Goal: Navigation & Orientation: Find specific page/section

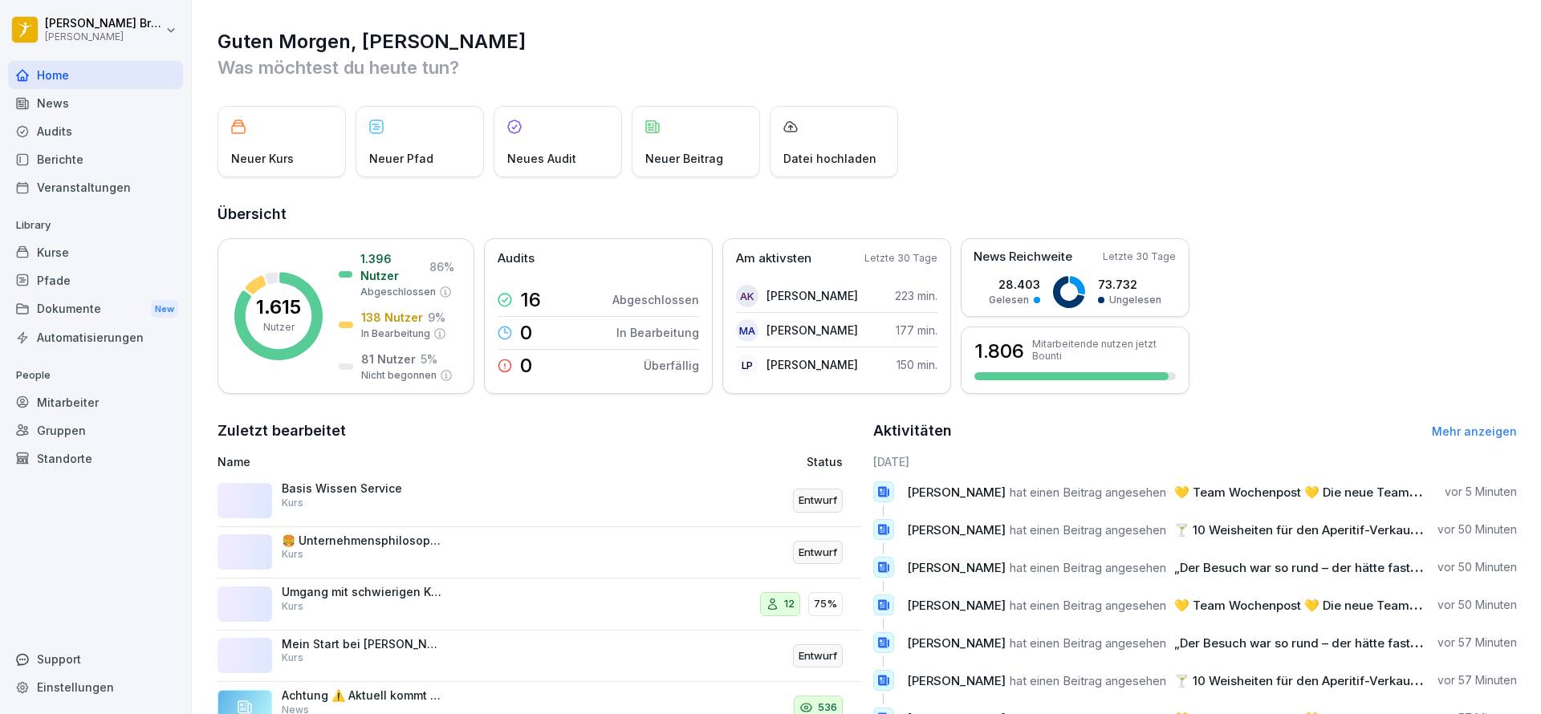
click at [47, 299] on div "Dokumente New" at bounding box center [95, 310] width 175 height 30
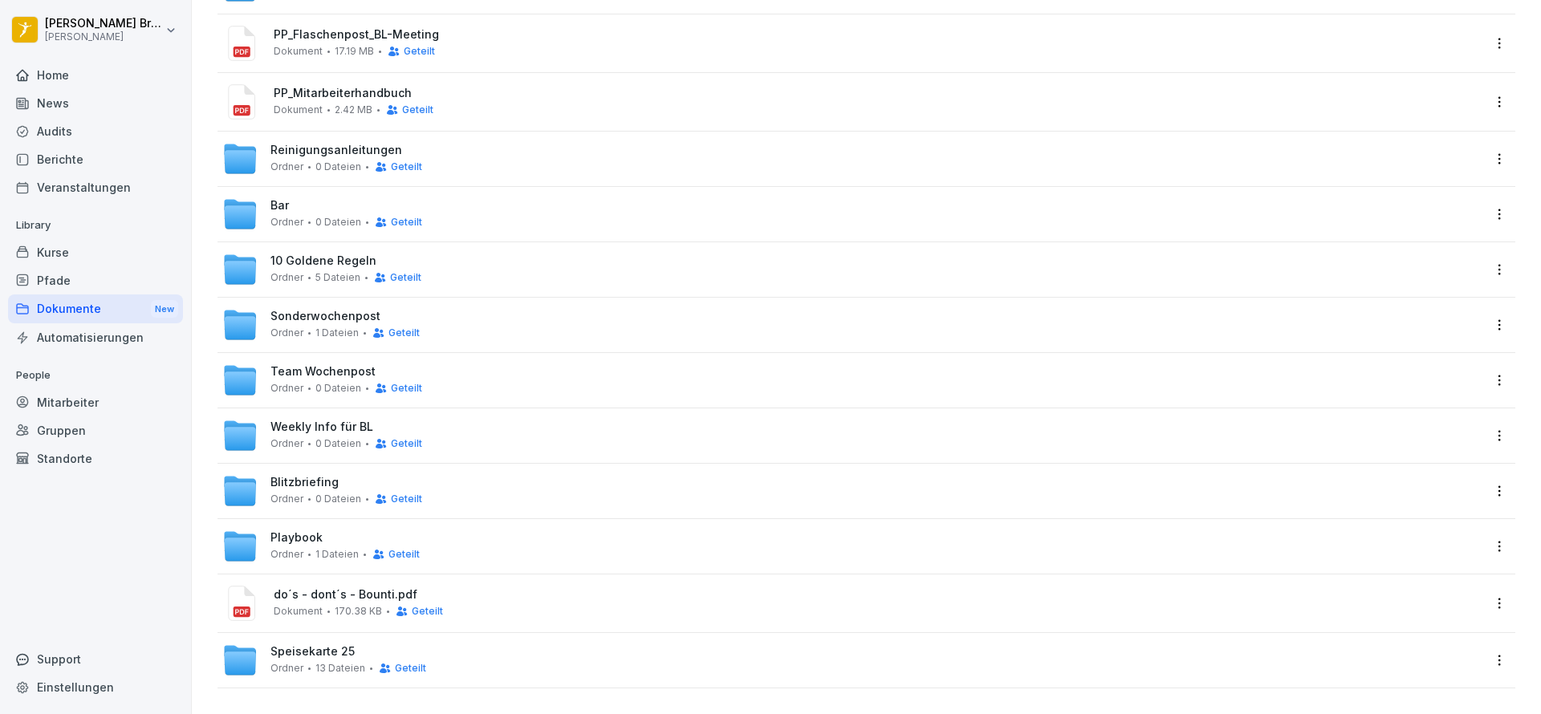
scroll to position [133, 0]
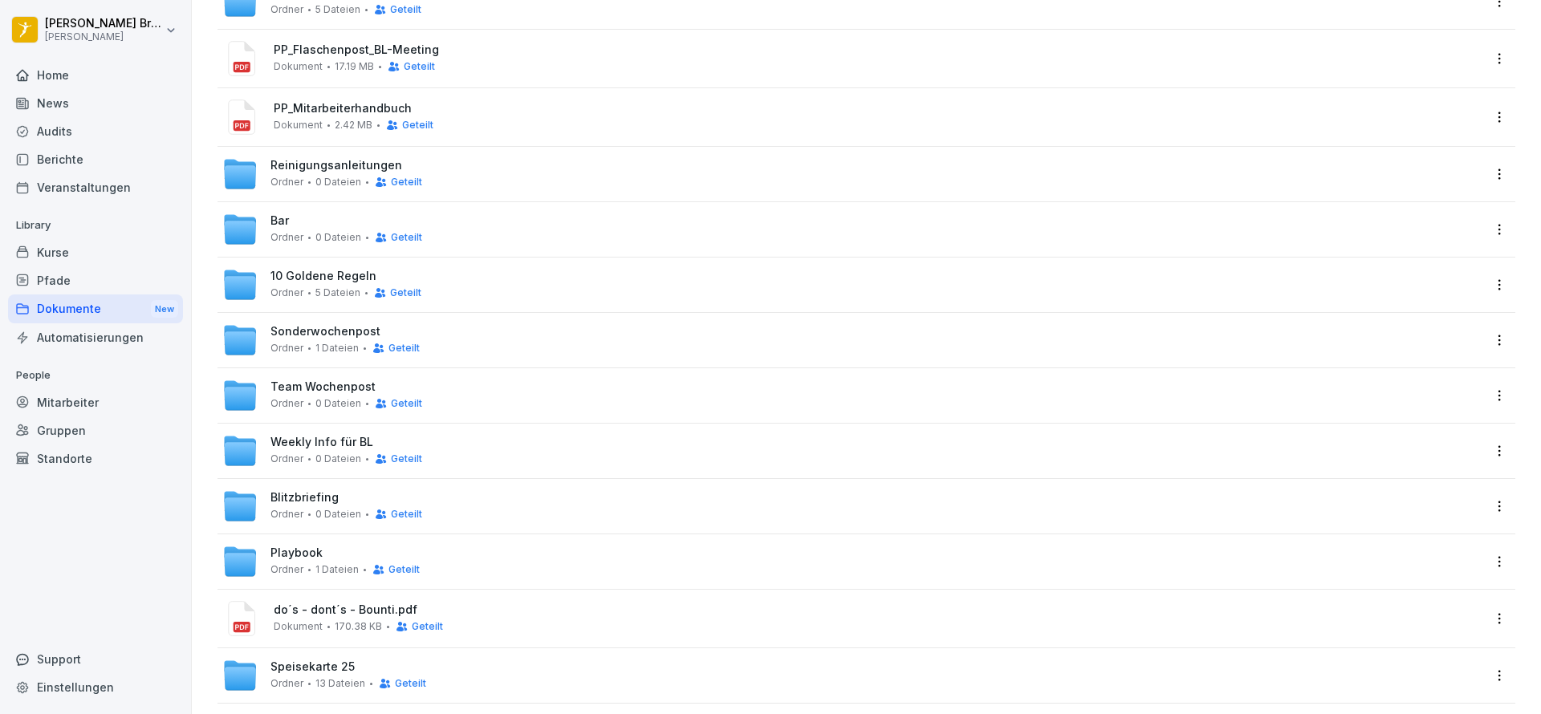
click at [296, 448] on span "Weekly Info für BL" at bounding box center [322, 443] width 103 height 14
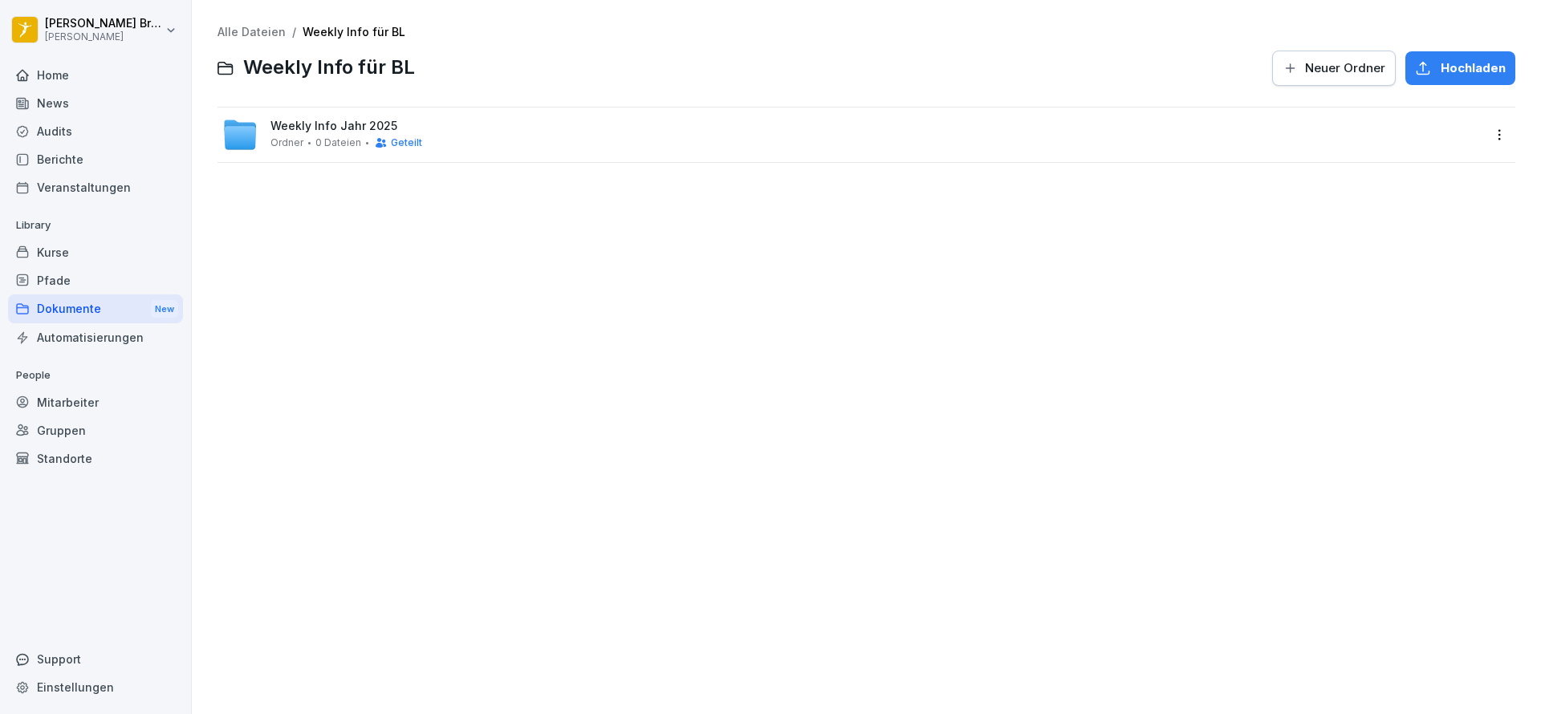
click at [294, 144] on span "Ordner" at bounding box center [287, 142] width 33 height 11
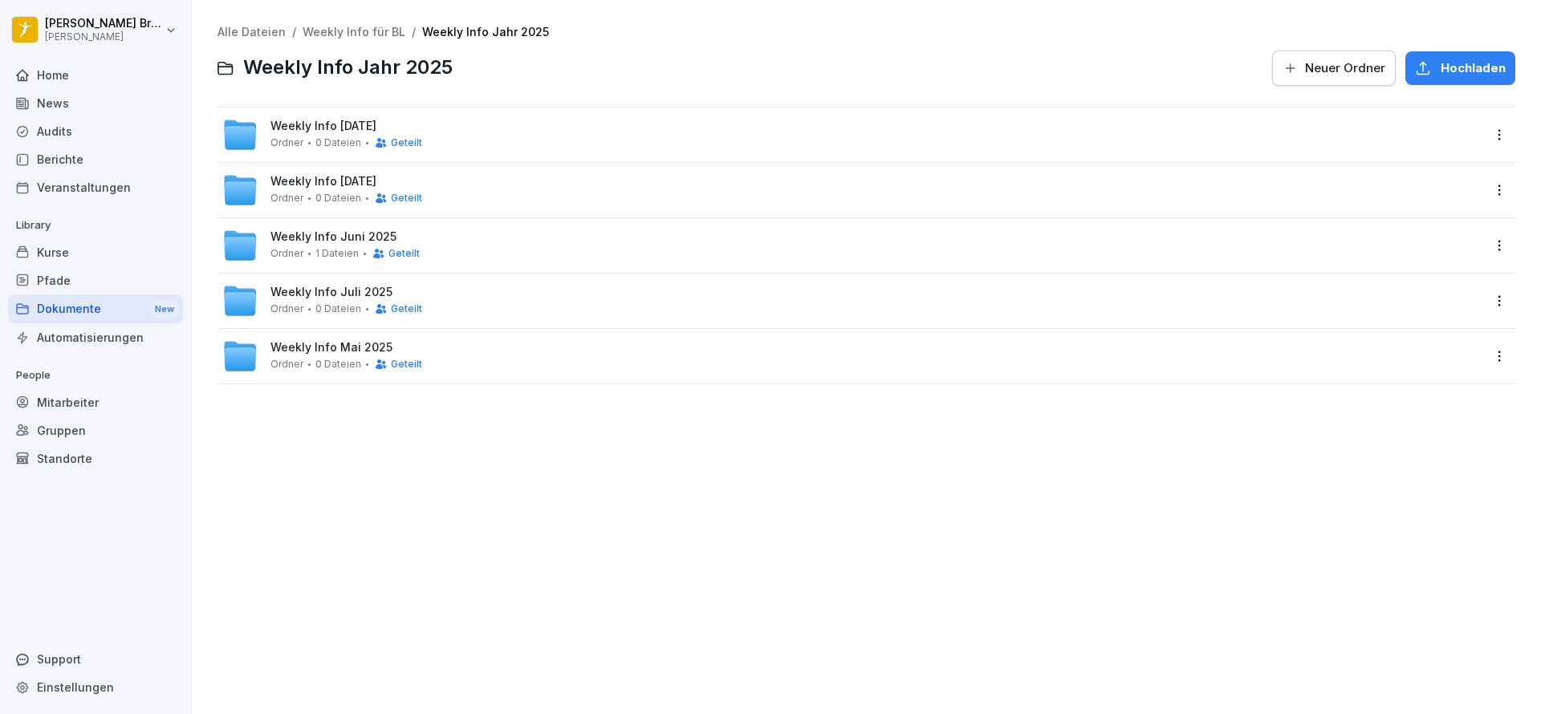
click at [376, 134] on div "Weekly Info [DATE] [PERSON_NAME] 0 Dateien Geteilt" at bounding box center [347, 135] width 152 height 30
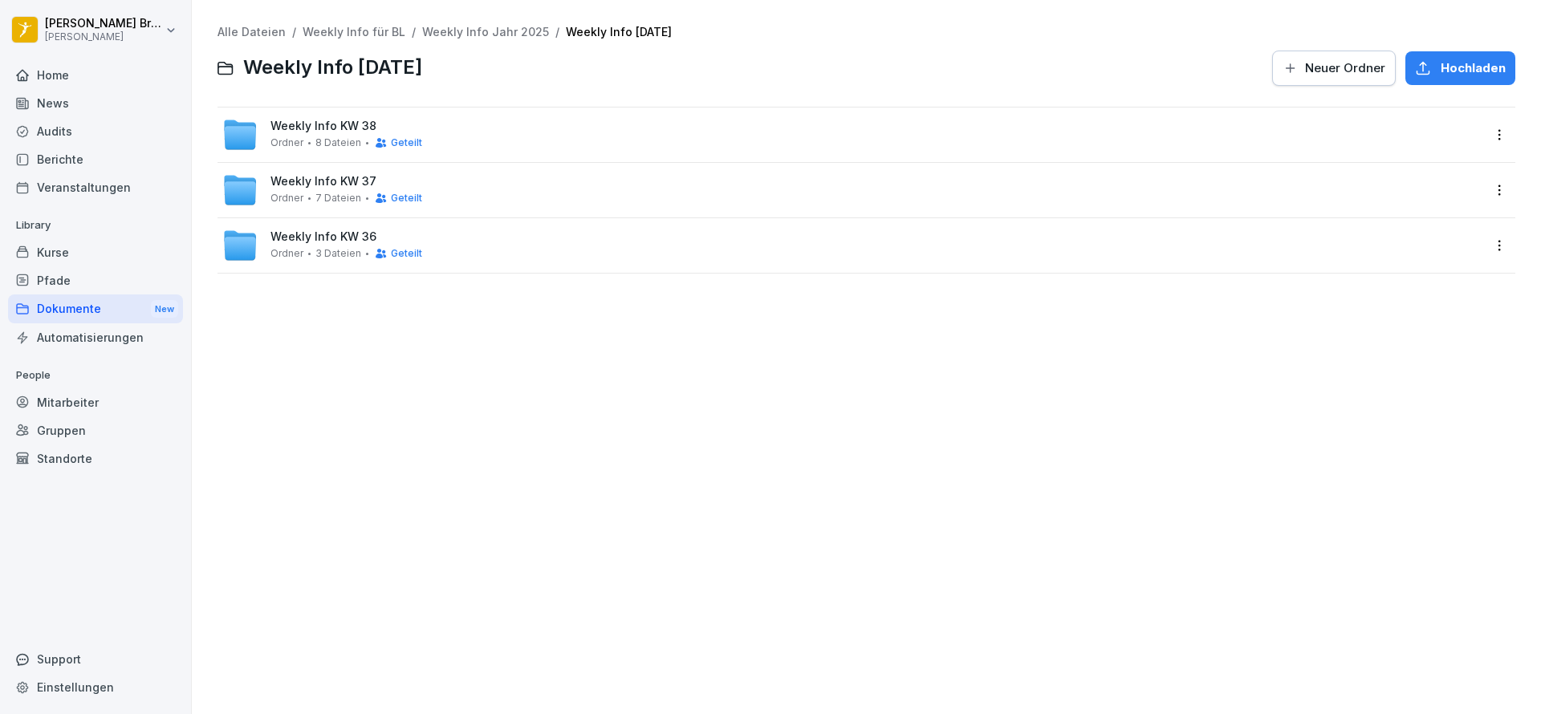
click at [1479, 132] on html "[PERSON_NAME] [PERSON_NAME] Home News Audits Berichte Veranstaltungen Library K…" at bounding box center [770, 357] width 1541 height 714
click at [1398, 168] on div "Details" at bounding box center [1387, 167] width 40 height 19
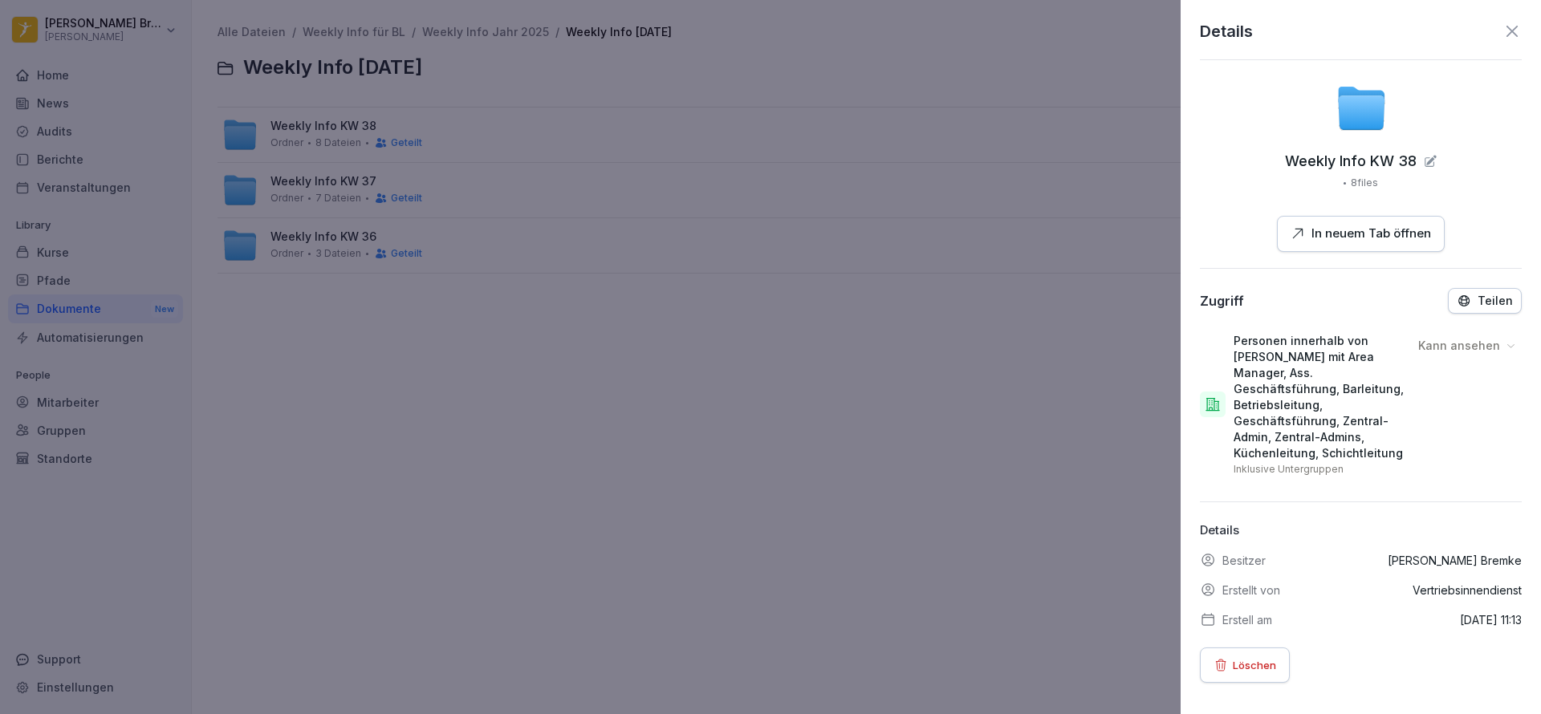
click at [1462, 301] on div "Teilen" at bounding box center [1485, 301] width 56 height 14
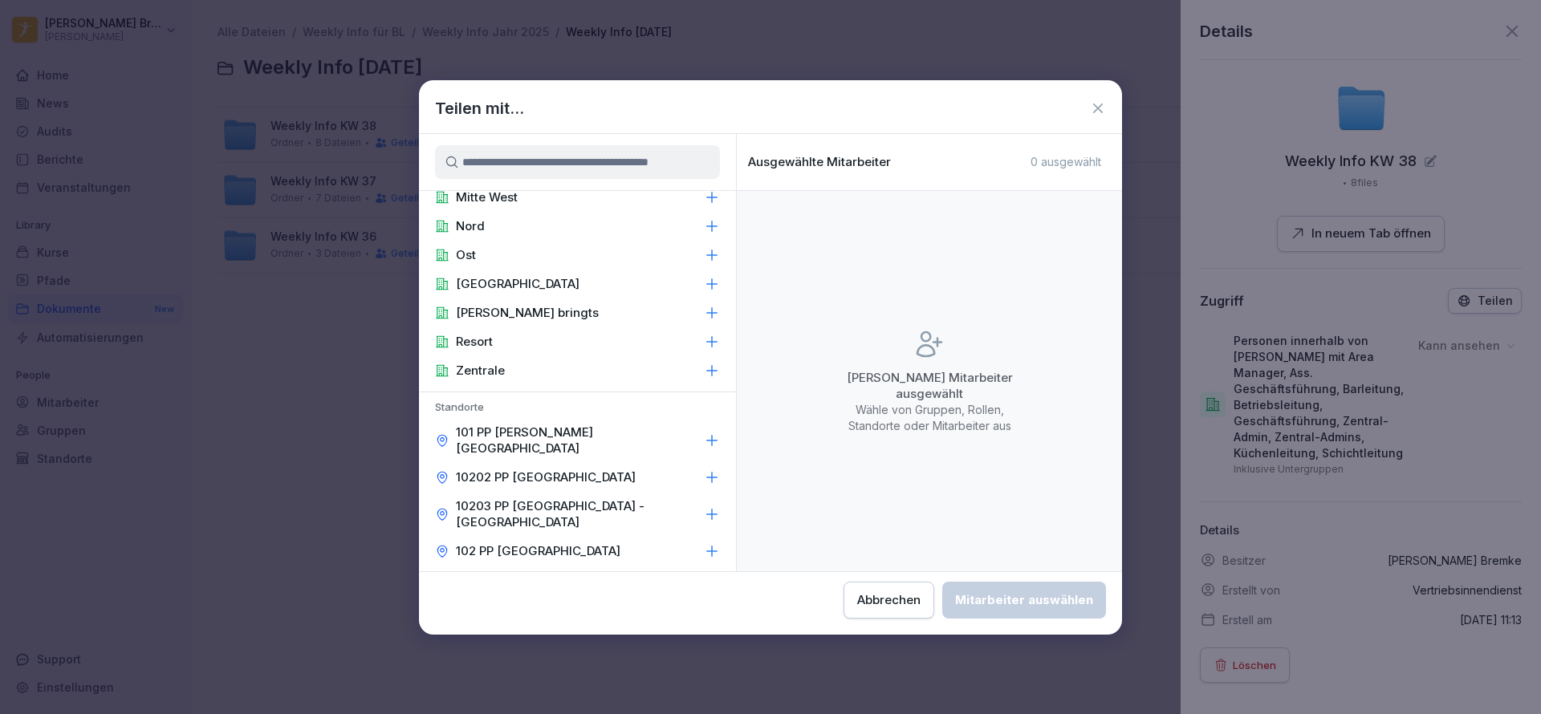
scroll to position [144, 0]
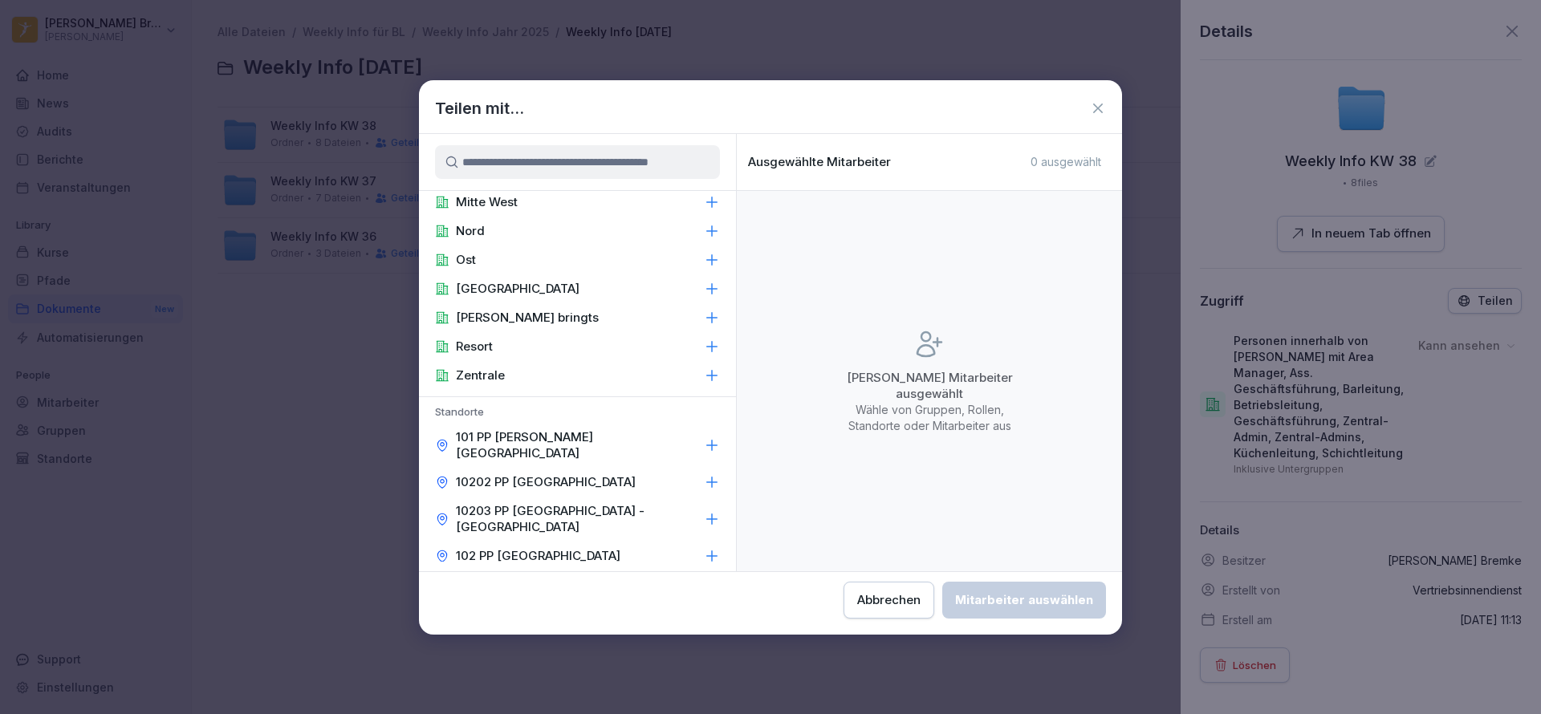
drag, startPoint x: 553, startPoint y: 382, endPoint x: 497, endPoint y: 373, distance: 56.9
click at [497, 373] on p "Zentrale" at bounding box center [480, 376] width 49 height 16
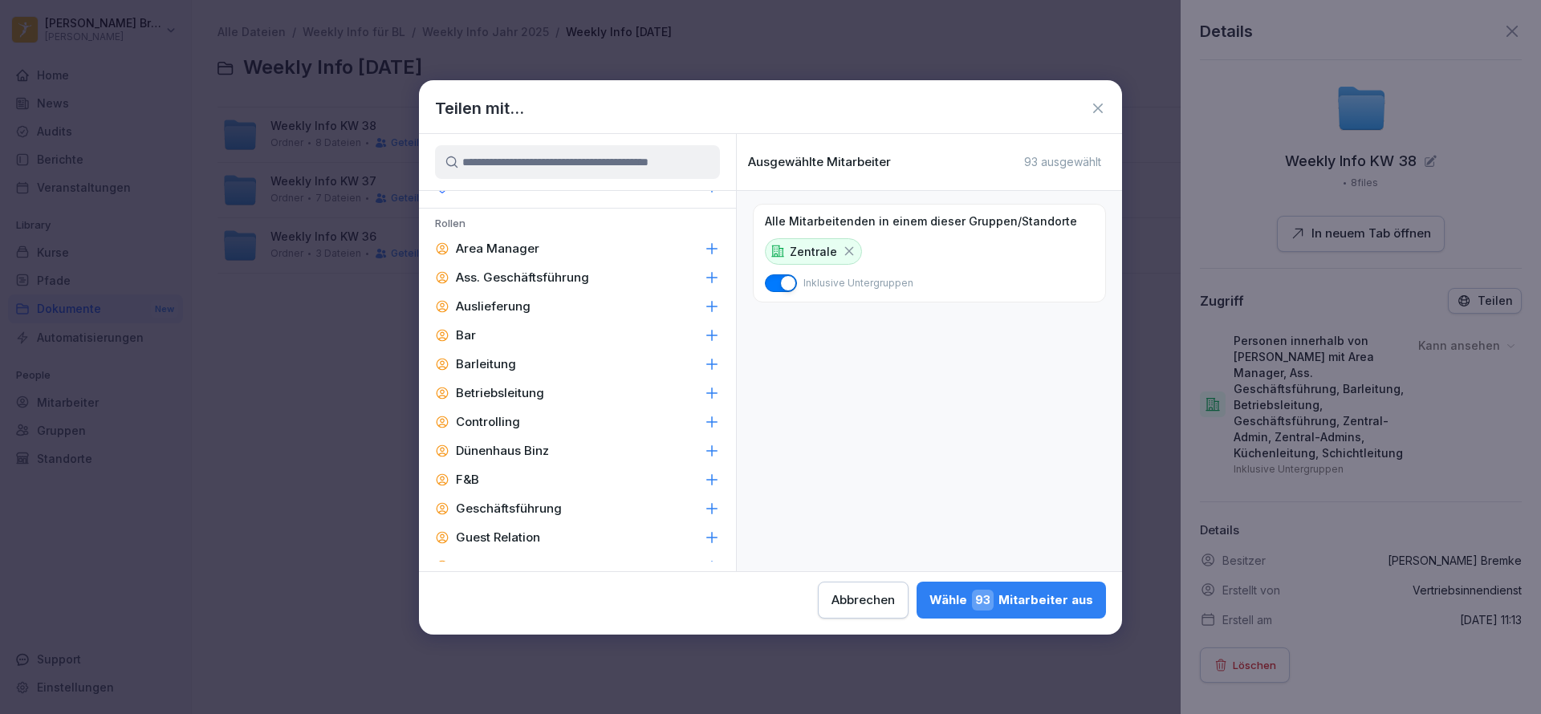
scroll to position [2133, 0]
click at [704, 272] on icon at bounding box center [712, 280] width 16 height 16
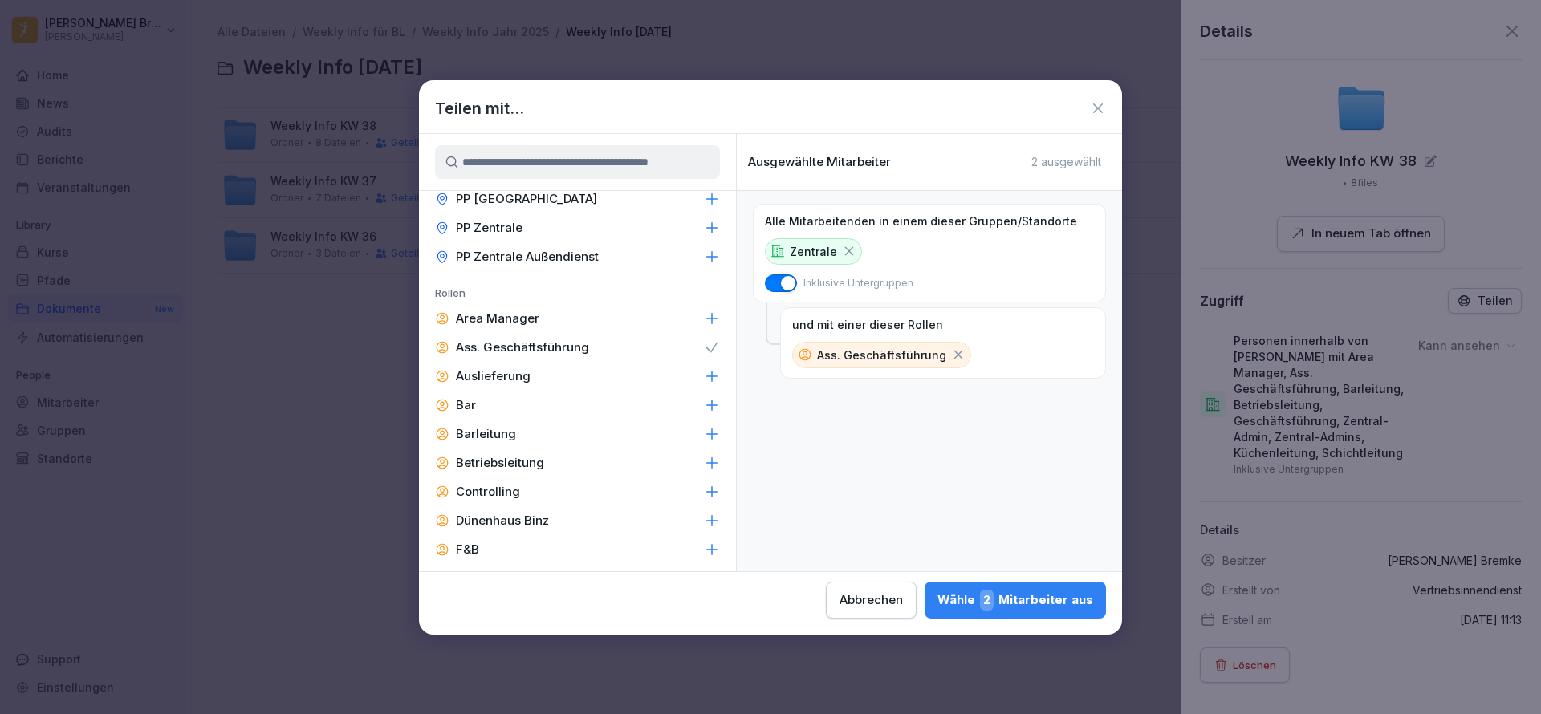
click at [685, 304] on div "Area Manager" at bounding box center [577, 318] width 317 height 29
click at [541, 455] on p "Betriebsleitung" at bounding box center [500, 463] width 88 height 16
click at [513, 513] on p "Dünenhaus Binz" at bounding box center [502, 521] width 93 height 16
click at [468, 542] on p "F&B" at bounding box center [467, 550] width 23 height 16
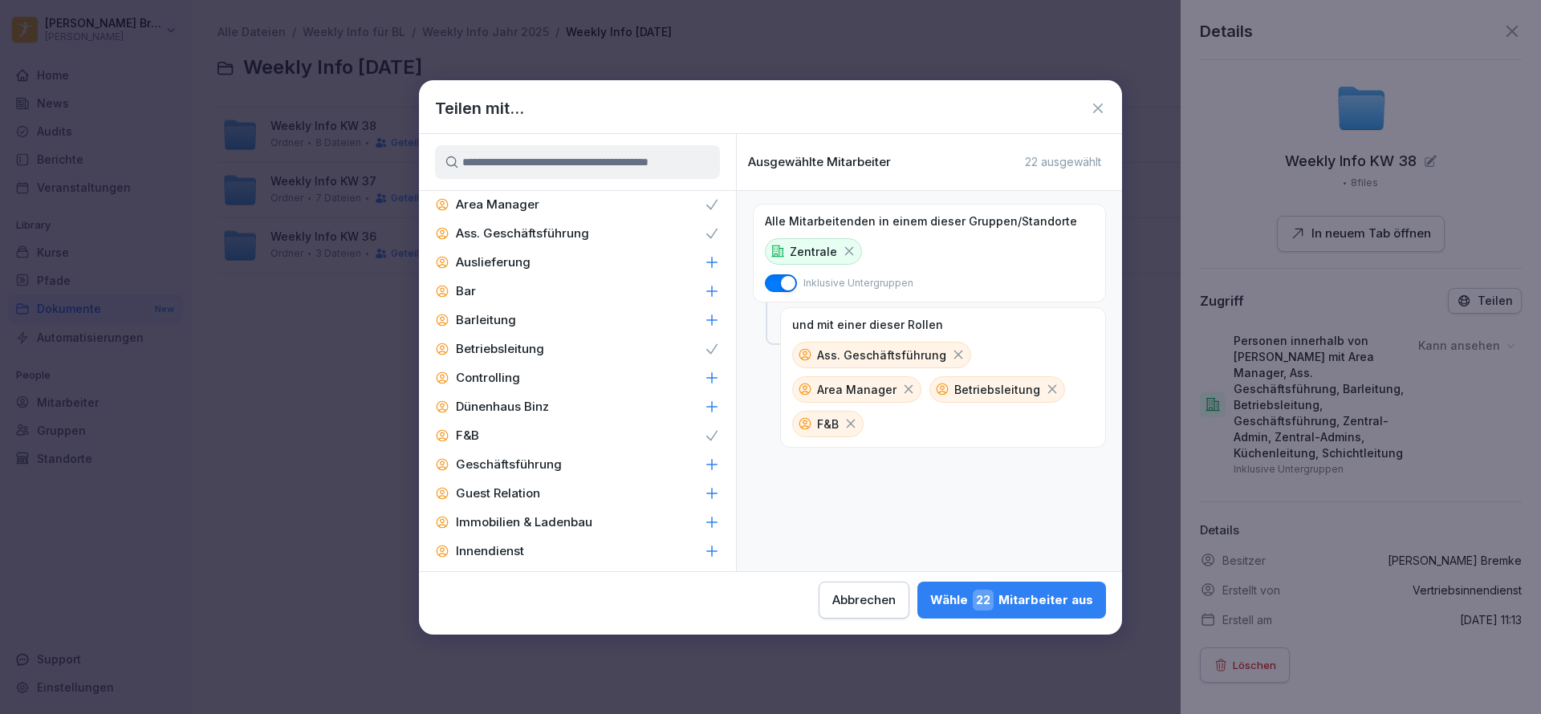
scroll to position [2251, 0]
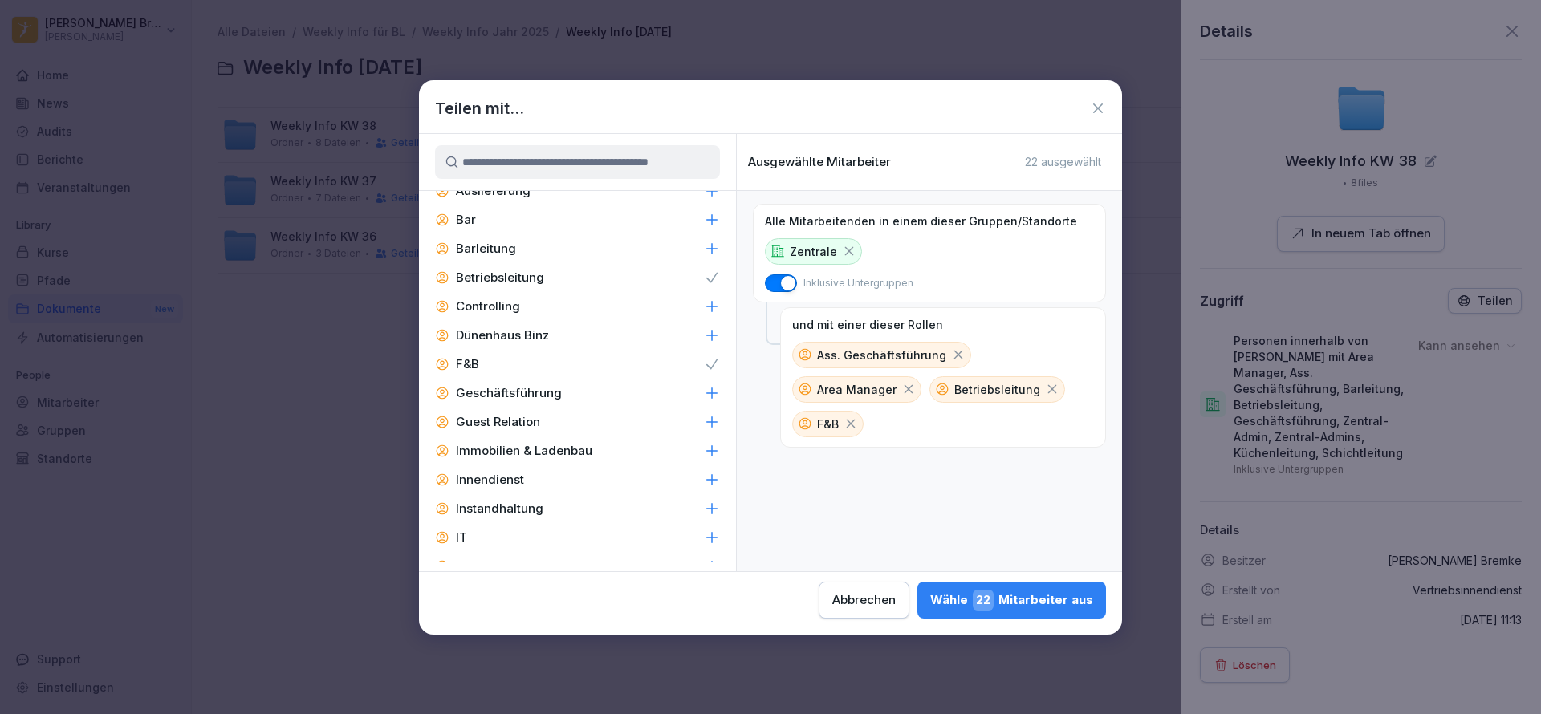
click at [532, 385] on p "Geschäftsführung" at bounding box center [509, 393] width 106 height 16
click at [539, 443] on p "Immobilien & Ladenbau" at bounding box center [524, 451] width 136 height 16
click at [501, 501] on p "Instandhaltung" at bounding box center [499, 509] width 87 height 16
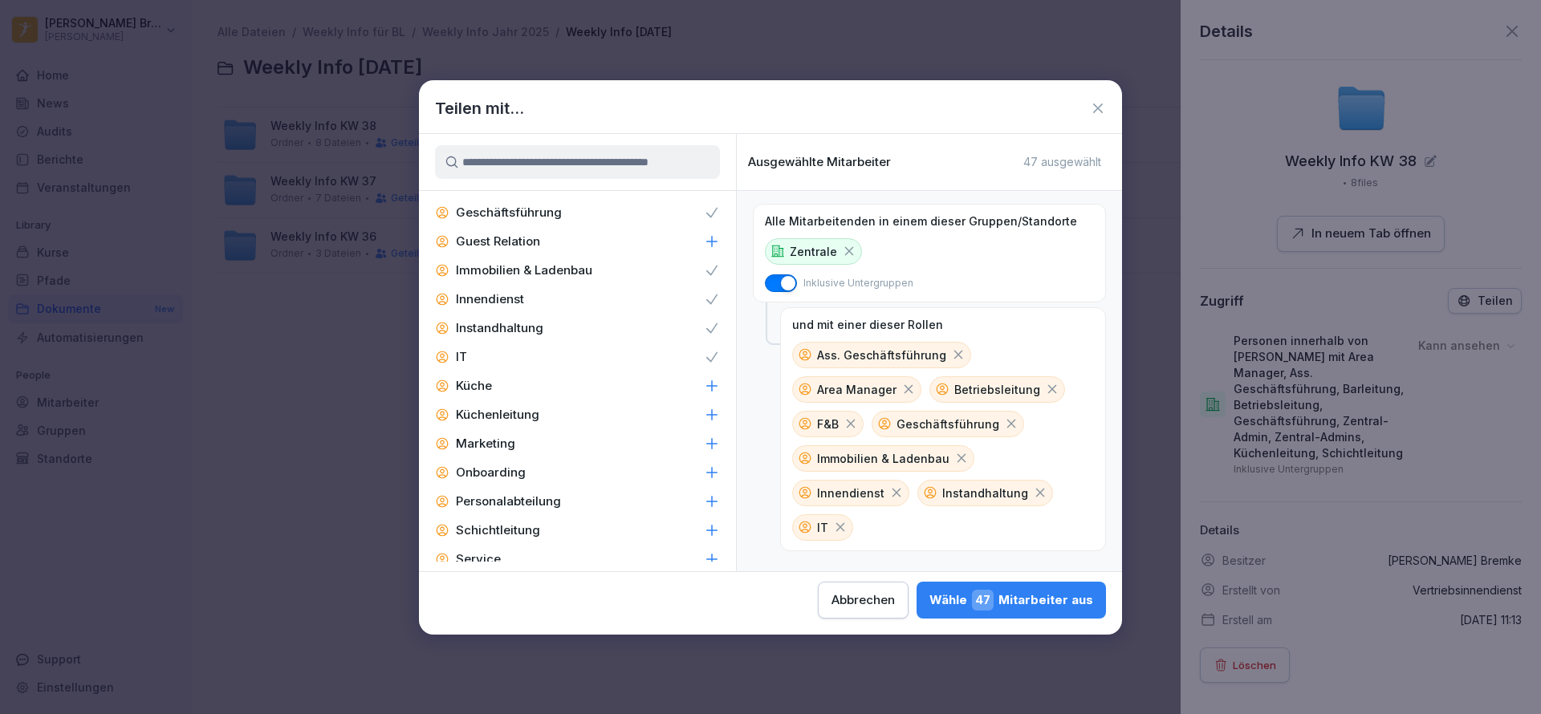
scroll to position [2456, 0]
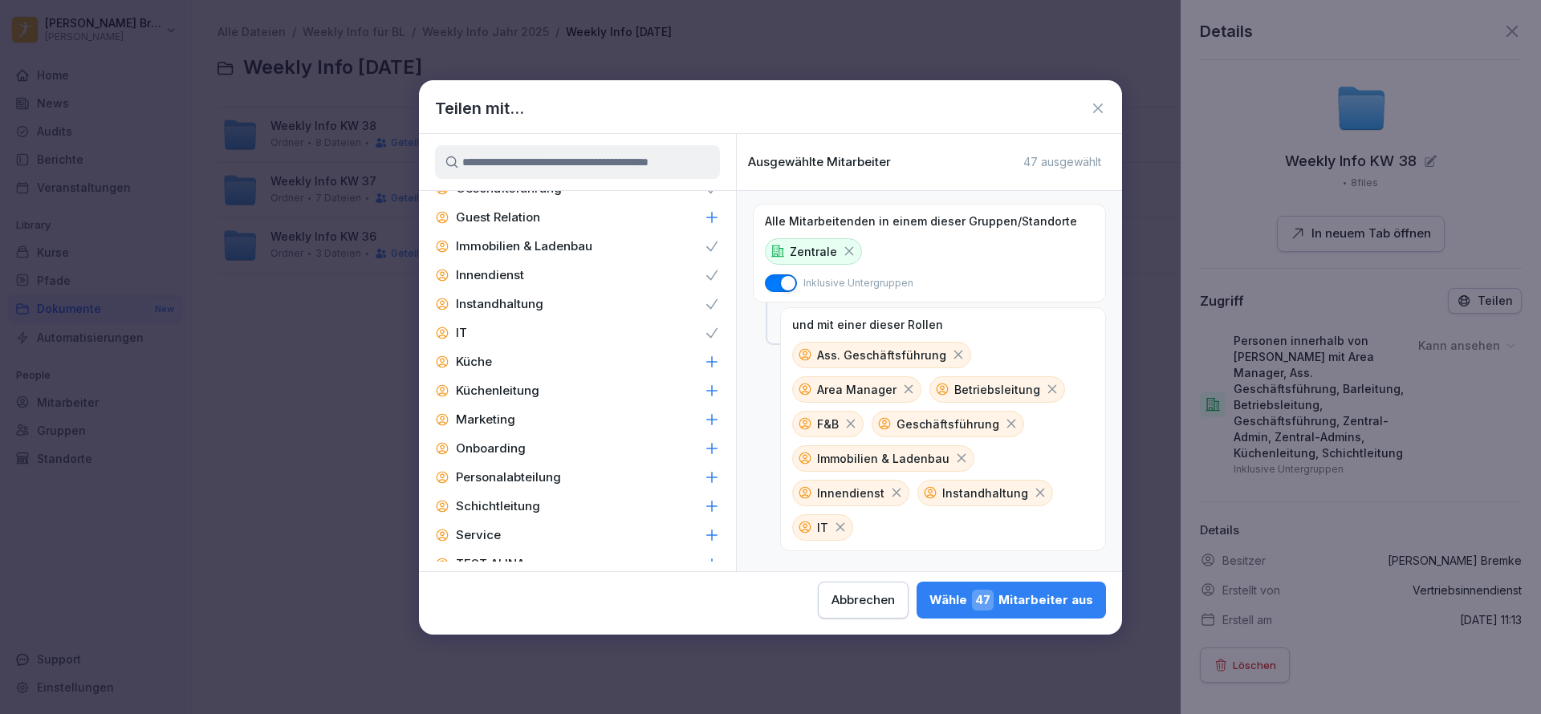
click at [486, 412] on p "Marketing" at bounding box center [485, 420] width 59 height 16
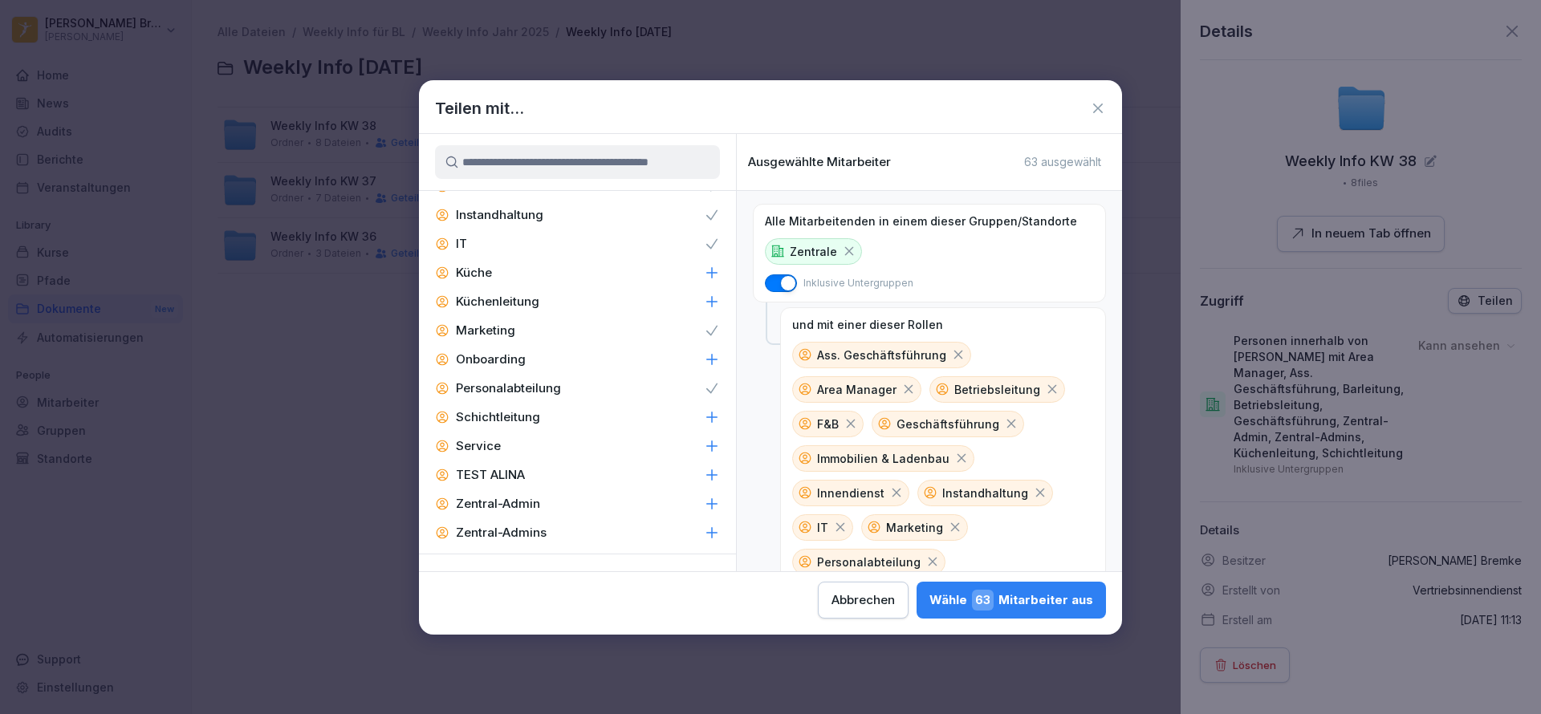
scroll to position [2546, 0]
click at [607, 489] on div "Zentral-Admin" at bounding box center [577, 503] width 317 height 29
click at [1006, 590] on div "[PERSON_NAME] 69 Mitarbeiter aus" at bounding box center [1011, 600] width 165 height 21
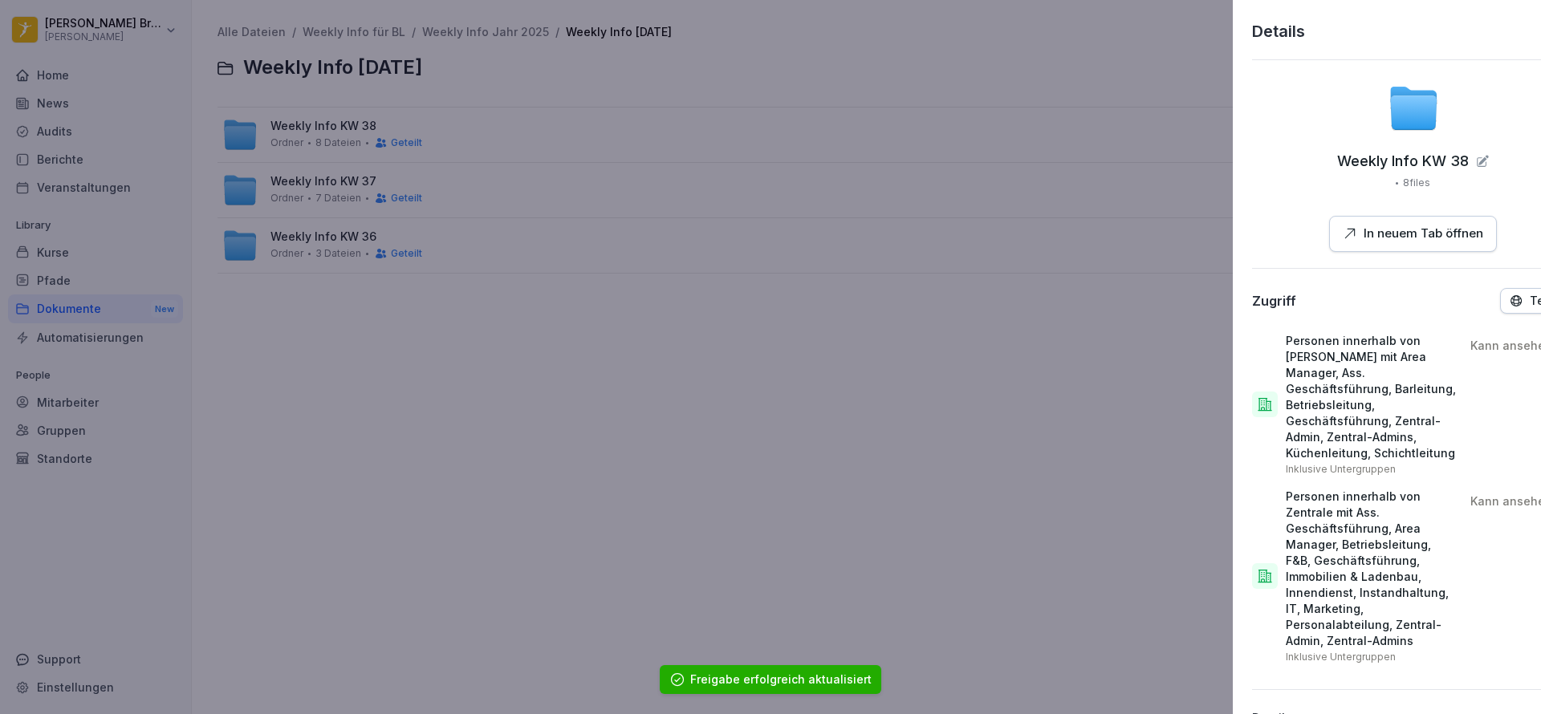
click at [848, 450] on div at bounding box center [770, 357] width 1541 height 714
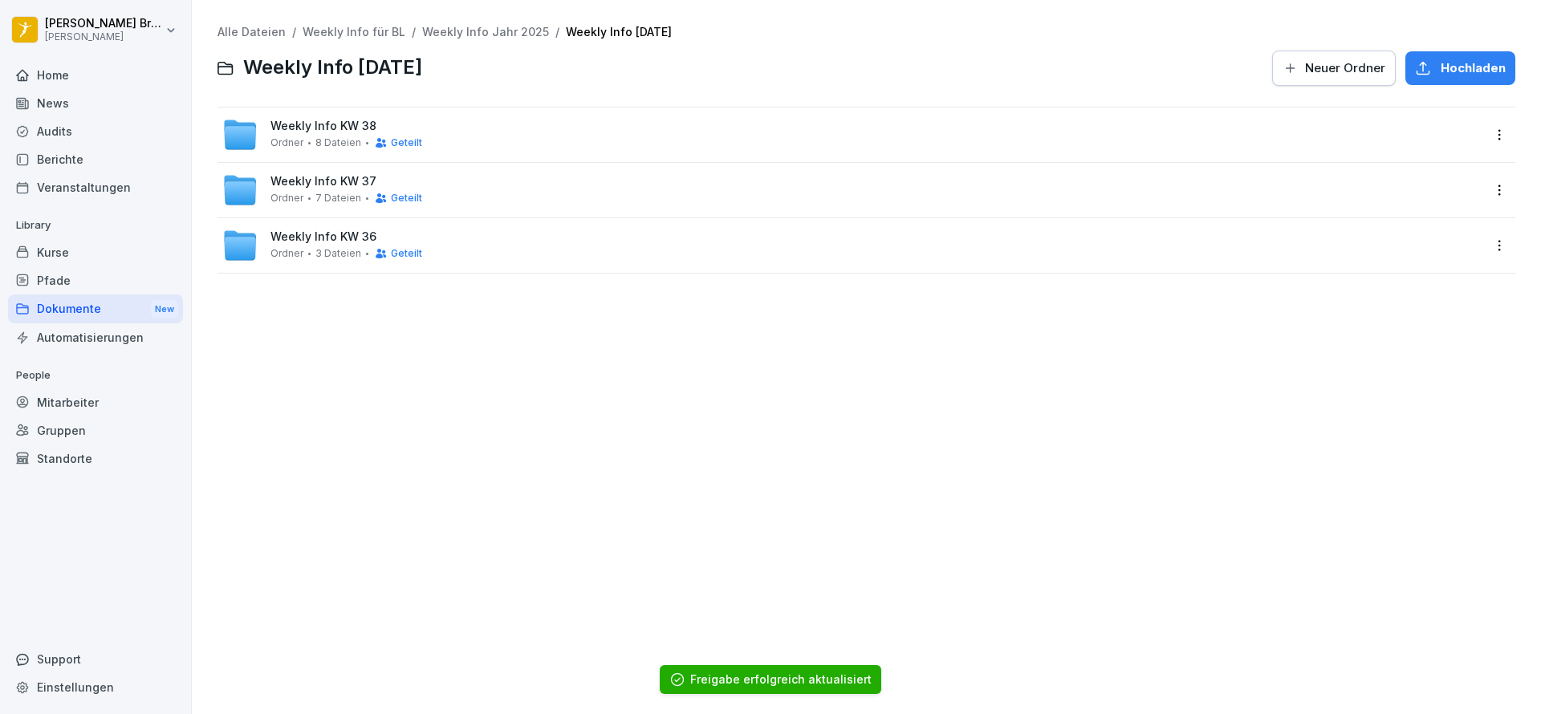
click at [81, 63] on div "Home" at bounding box center [95, 75] width 175 height 28
click at [66, 32] on html "[PERSON_NAME] [PERSON_NAME] Home News Audits Berichte Veranstaltungen Library K…" at bounding box center [770, 357] width 1541 height 714
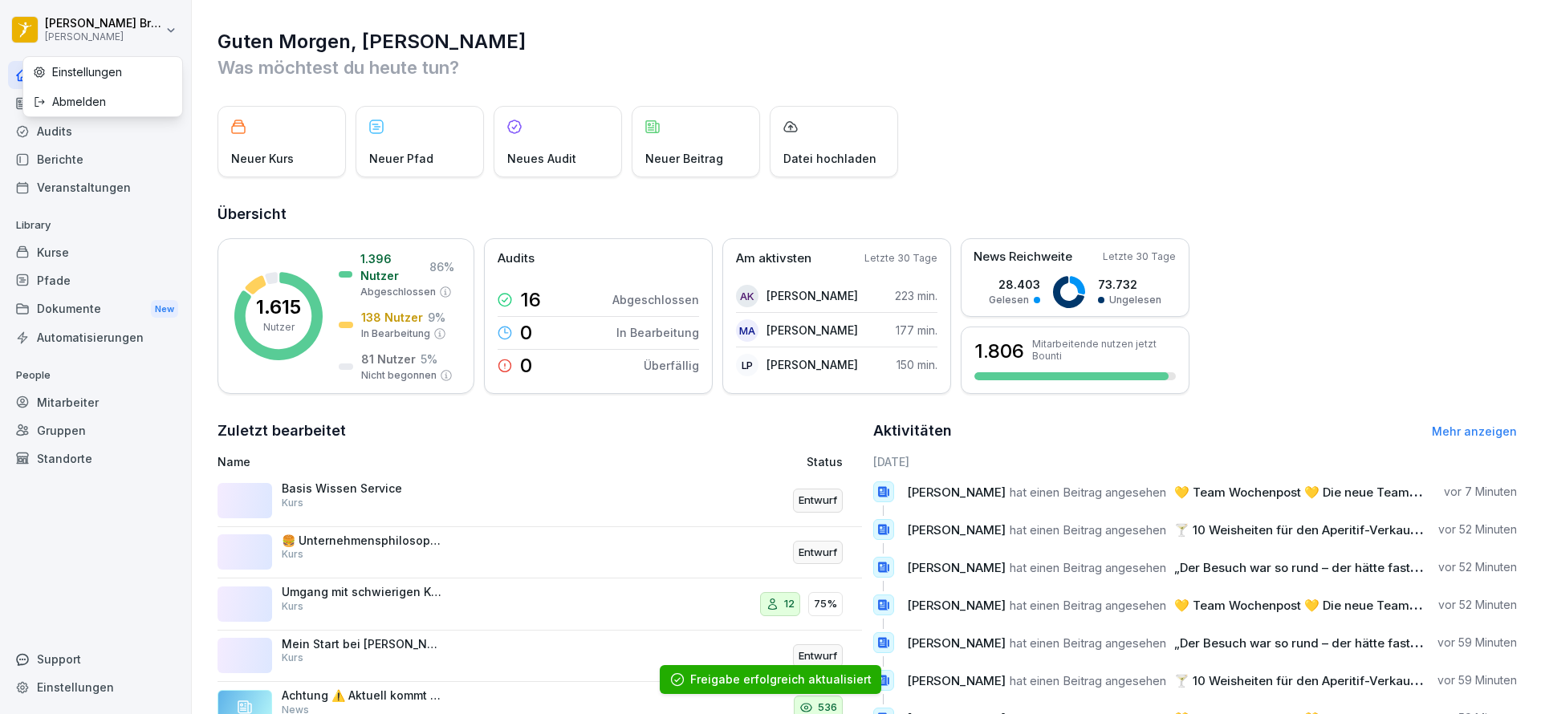
click at [88, 94] on div "Abmelden" at bounding box center [102, 102] width 159 height 30
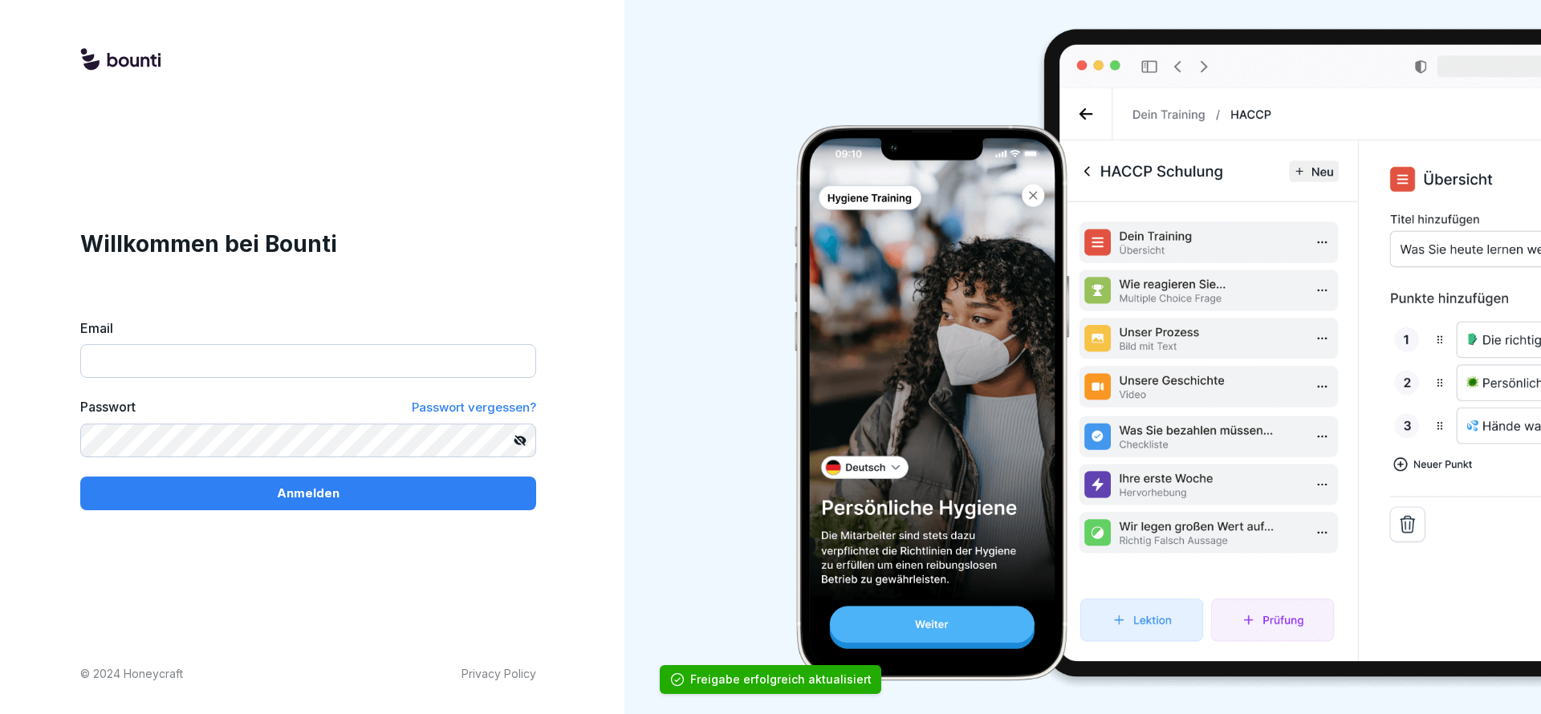
type input "**********"
